Goal: Task Accomplishment & Management: Manage account settings

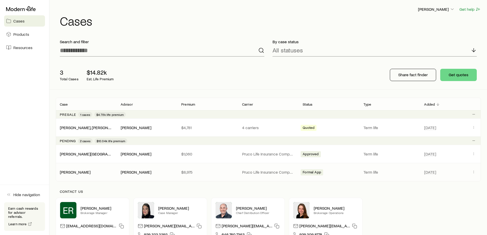
click at [84, 169] on div "[PERSON_NAME] [PERSON_NAME] $8,975 Pruco Life Insurance Company Formal App Term…" at bounding box center [268, 172] width 425 height 18
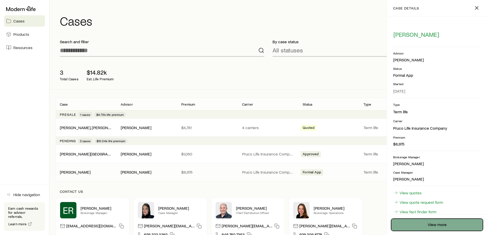
click at [425, 222] on link "View more" at bounding box center [437, 224] width 92 height 12
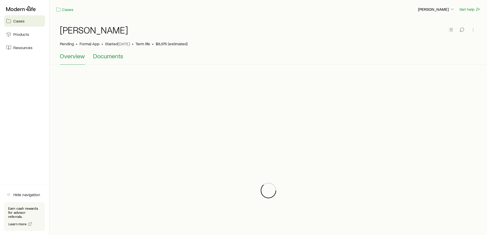
click at [108, 59] on span "Documents" at bounding box center [108, 55] width 30 height 7
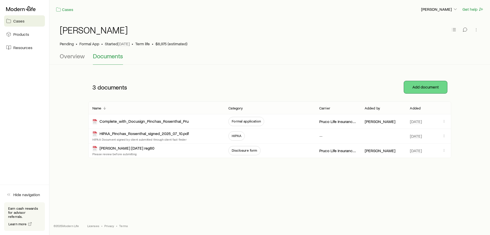
click at [415, 87] on button "Add document" at bounding box center [425, 87] width 43 height 12
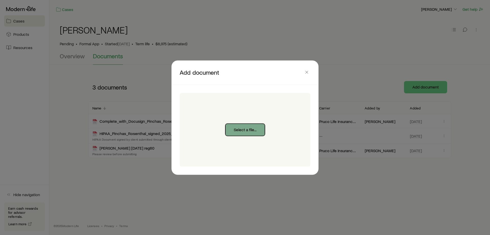
click at [241, 128] on button "Select a file..." at bounding box center [246, 129] width 40 height 12
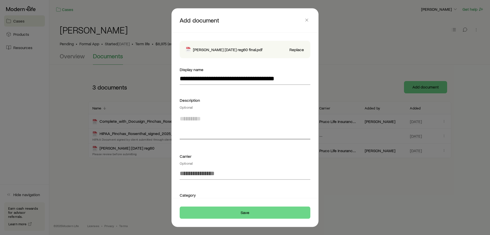
click at [207, 133] on textarea at bounding box center [245, 125] width 131 height 28
type textarea "**********"
click at [267, 223] on footer "Save" at bounding box center [245, 212] width 147 height 29
click at [293, 50] on button "Replace" at bounding box center [296, 49] width 15 height 5
click at [252, 212] on button "Save" at bounding box center [245, 212] width 131 height 12
